Goal: Task Accomplishment & Management: Manage account settings

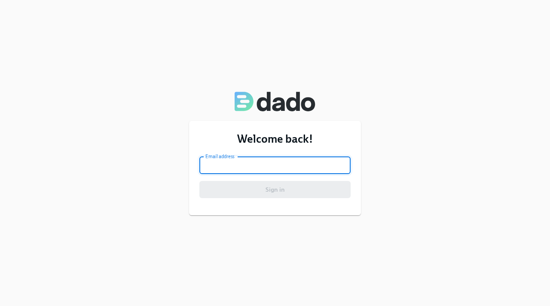
click at [239, 165] on input "email" at bounding box center [274, 165] width 151 height 17
type input "[EMAIL_ADDRESS][PERSON_NAME][DOMAIN_NAME]"
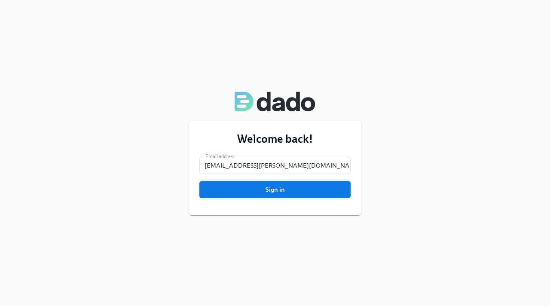
click at [266, 190] on span "Sign in" at bounding box center [274, 189] width 139 height 9
click at [289, 192] on span "Sign in" at bounding box center [274, 189] width 139 height 9
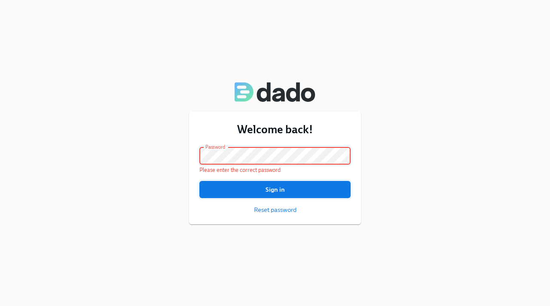
click at [275, 190] on span "Sign in" at bounding box center [274, 189] width 139 height 9
click at [281, 210] on span "Reset password" at bounding box center [275, 209] width 43 height 9
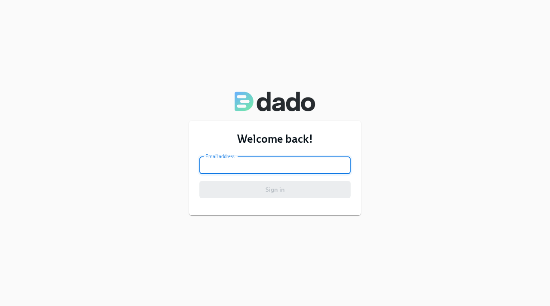
click at [286, 169] on input "email" at bounding box center [274, 165] width 151 height 17
type input "[EMAIL_ADDRESS][PERSON_NAME][DOMAIN_NAME]"
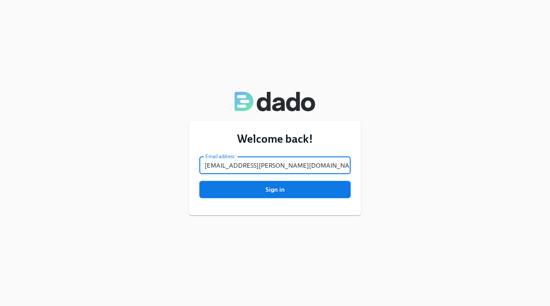
click at [289, 191] on span "Sign in" at bounding box center [274, 189] width 139 height 9
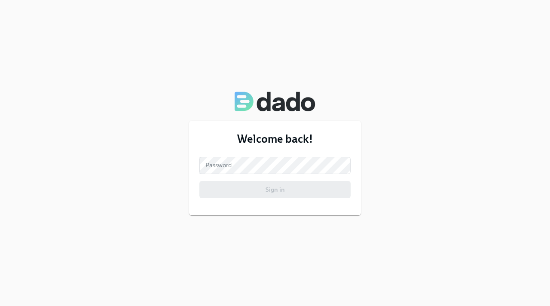
click at [289, 191] on div "Sign in" at bounding box center [274, 189] width 151 height 17
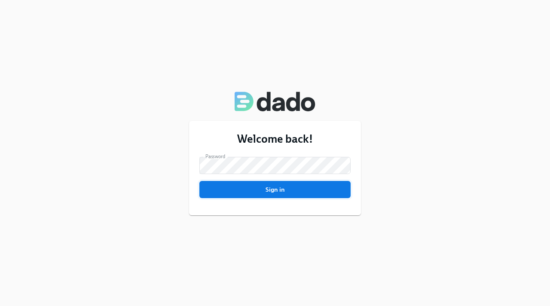
click at [251, 189] on span "Sign in" at bounding box center [274, 189] width 139 height 9
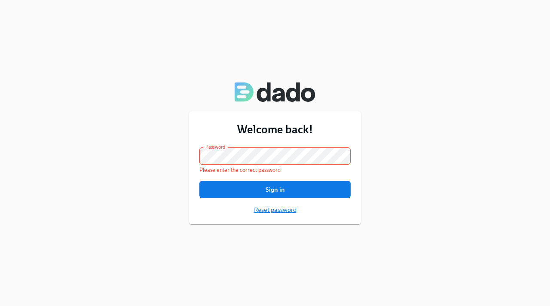
click at [259, 210] on span "Reset password" at bounding box center [275, 209] width 43 height 9
